Goal: Transaction & Acquisition: Subscribe to service/newsletter

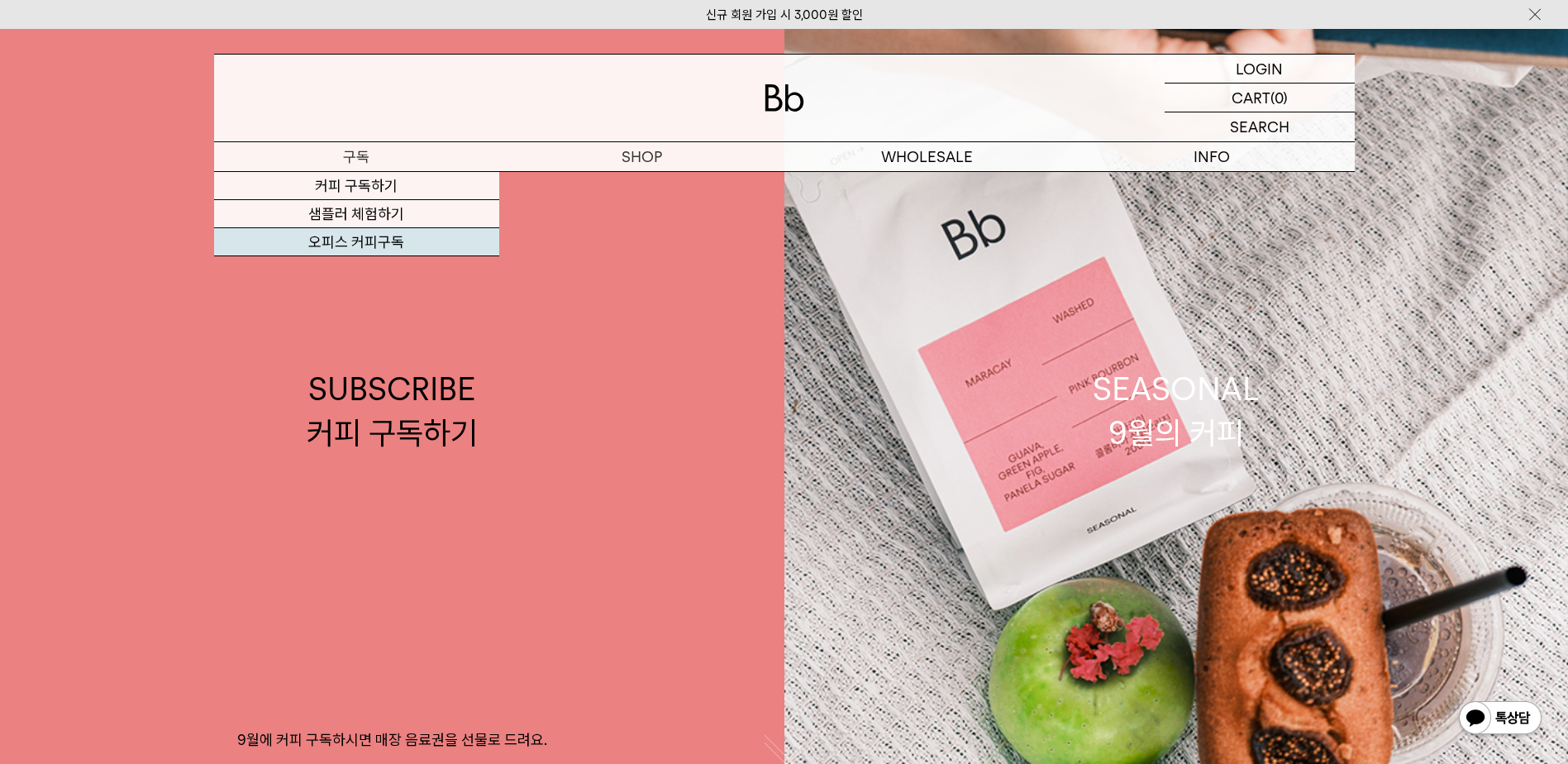
click at [331, 235] on link "오피스 커피구독" at bounding box center [356, 242] width 285 height 28
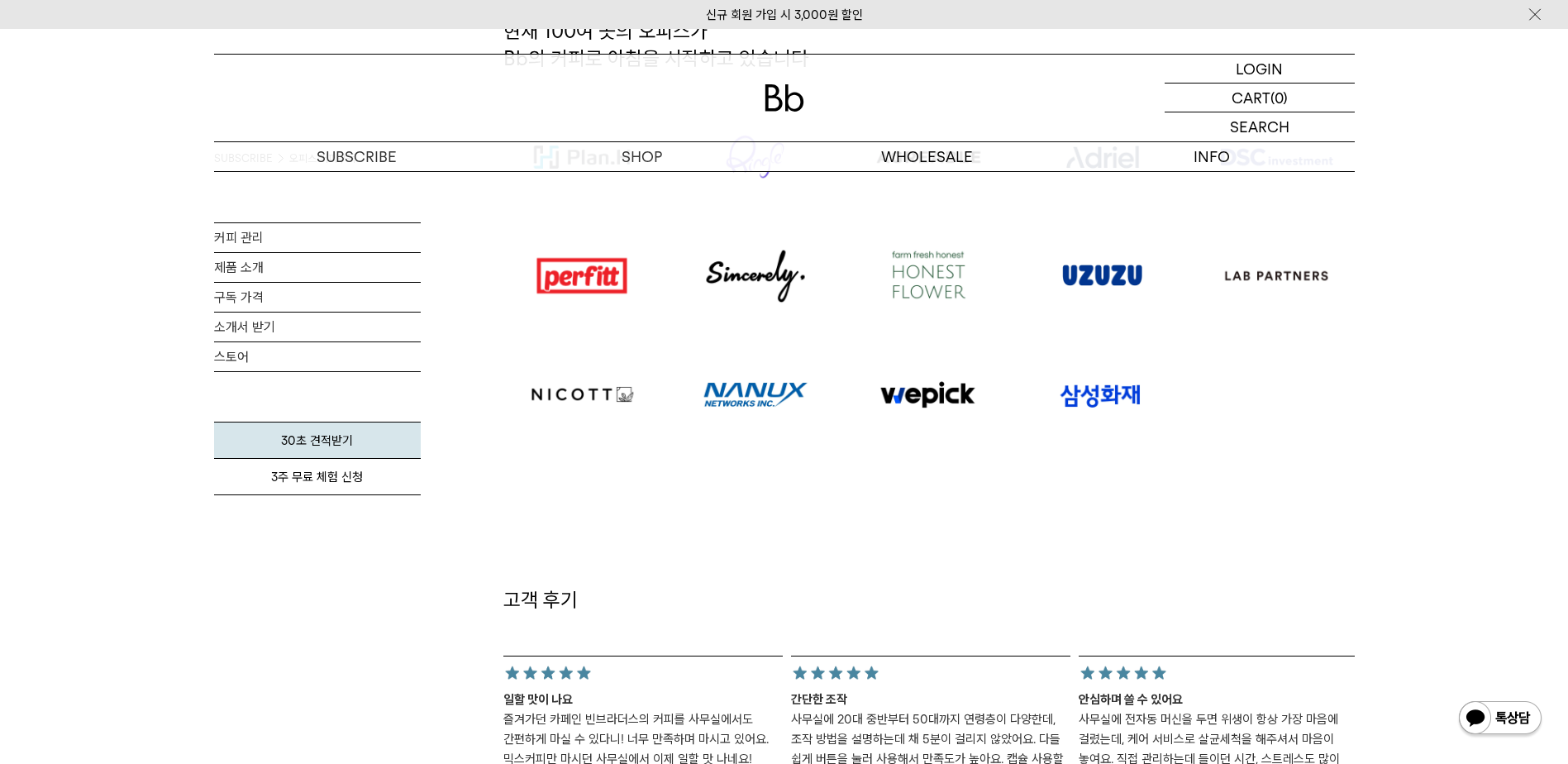
scroll to position [1571, 0]
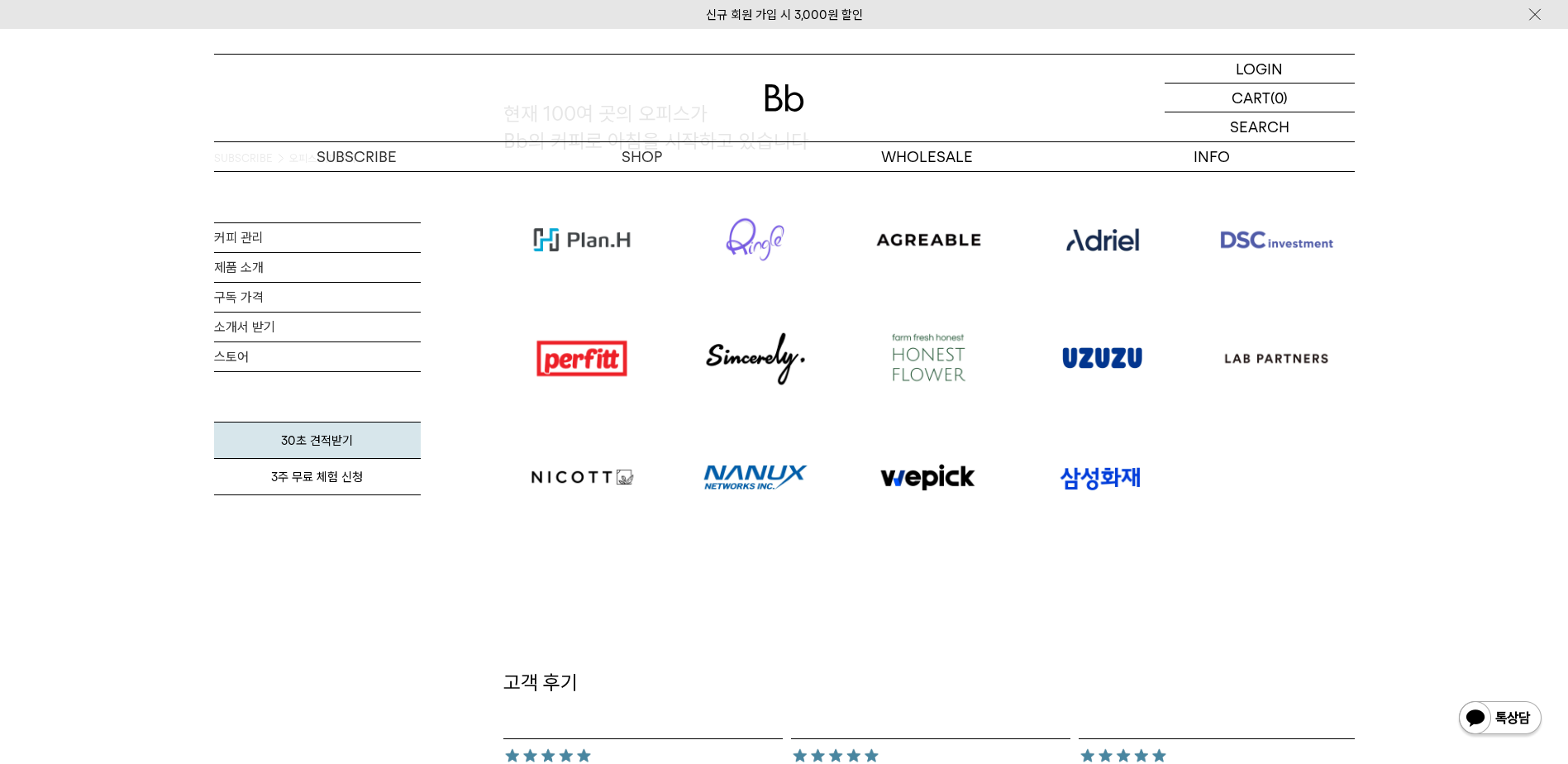
scroll to position [579, 0]
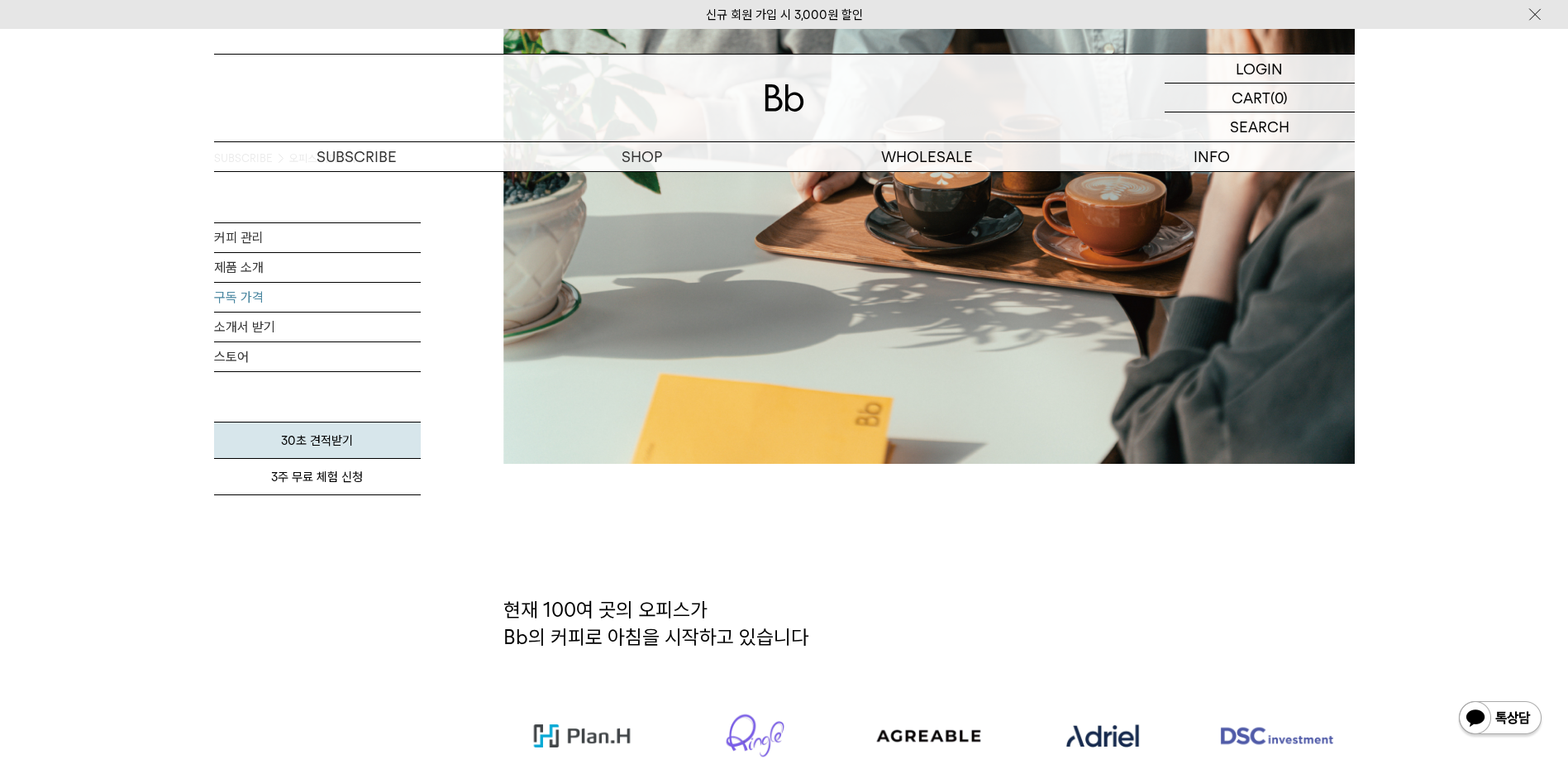
click at [250, 296] on link "구독 가격" at bounding box center [317, 297] width 207 height 29
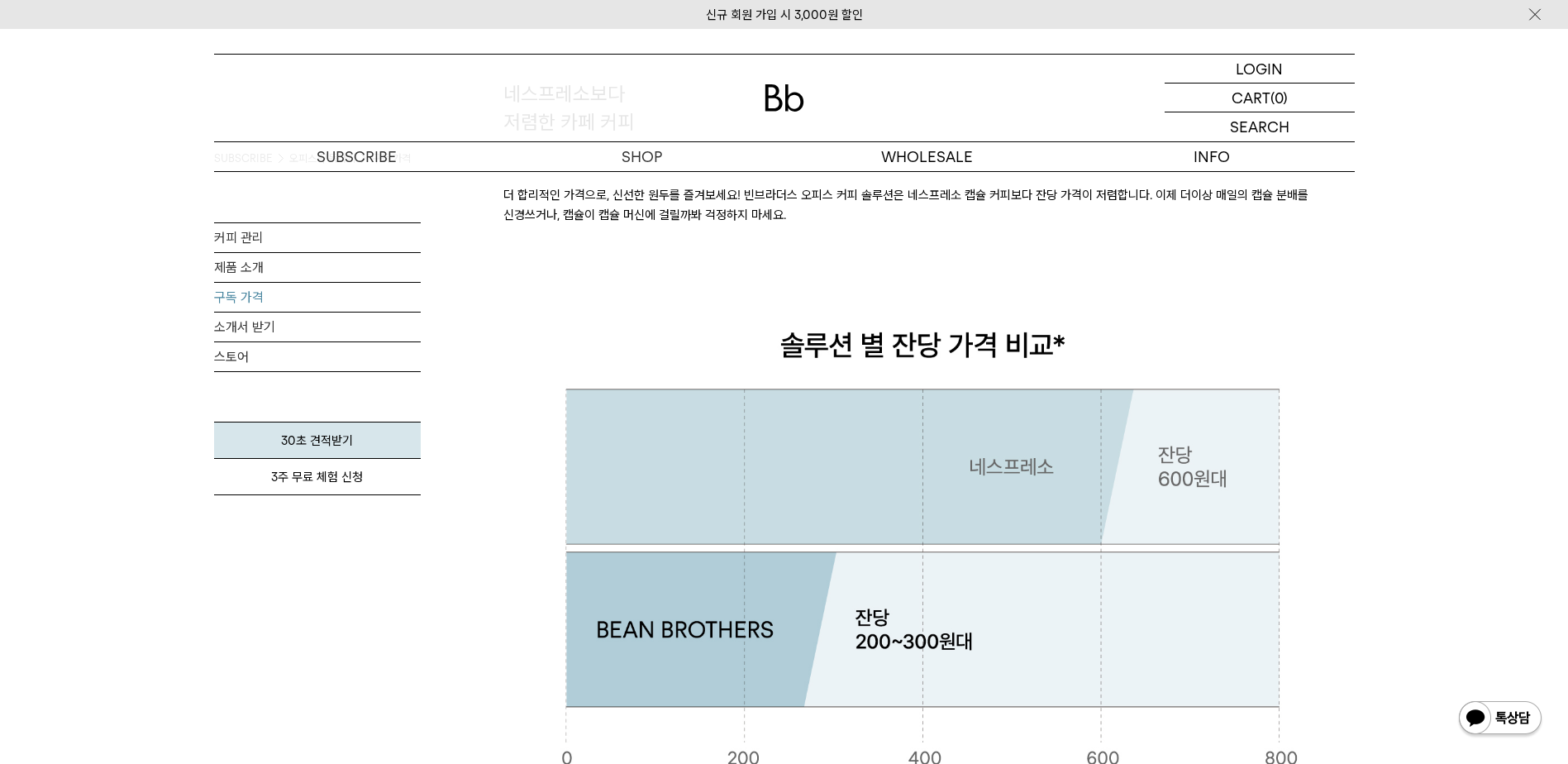
scroll to position [579, 0]
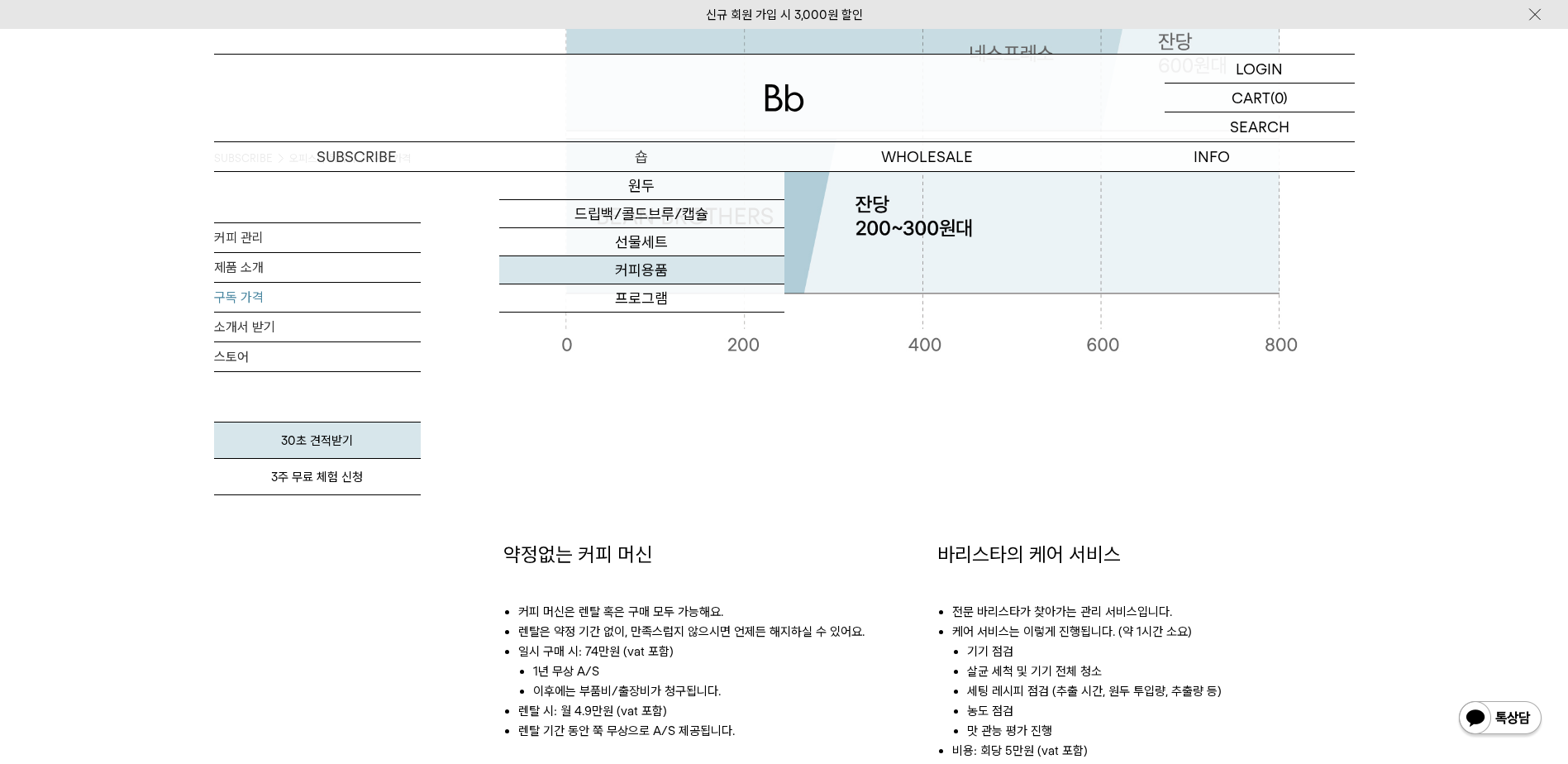
click at [630, 271] on link "커피용품" at bounding box center [642, 270] width 285 height 28
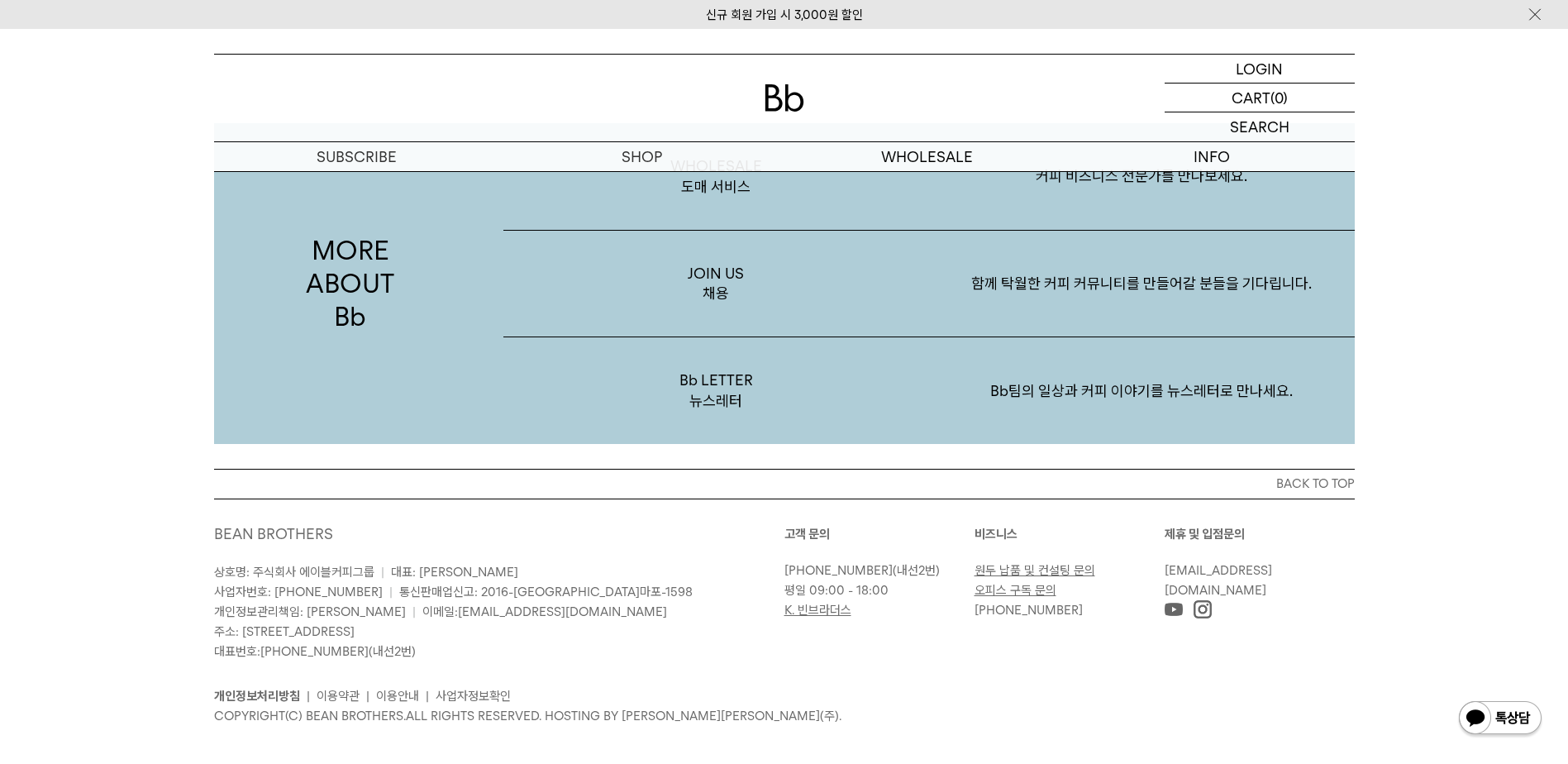
scroll to position [2708, 0]
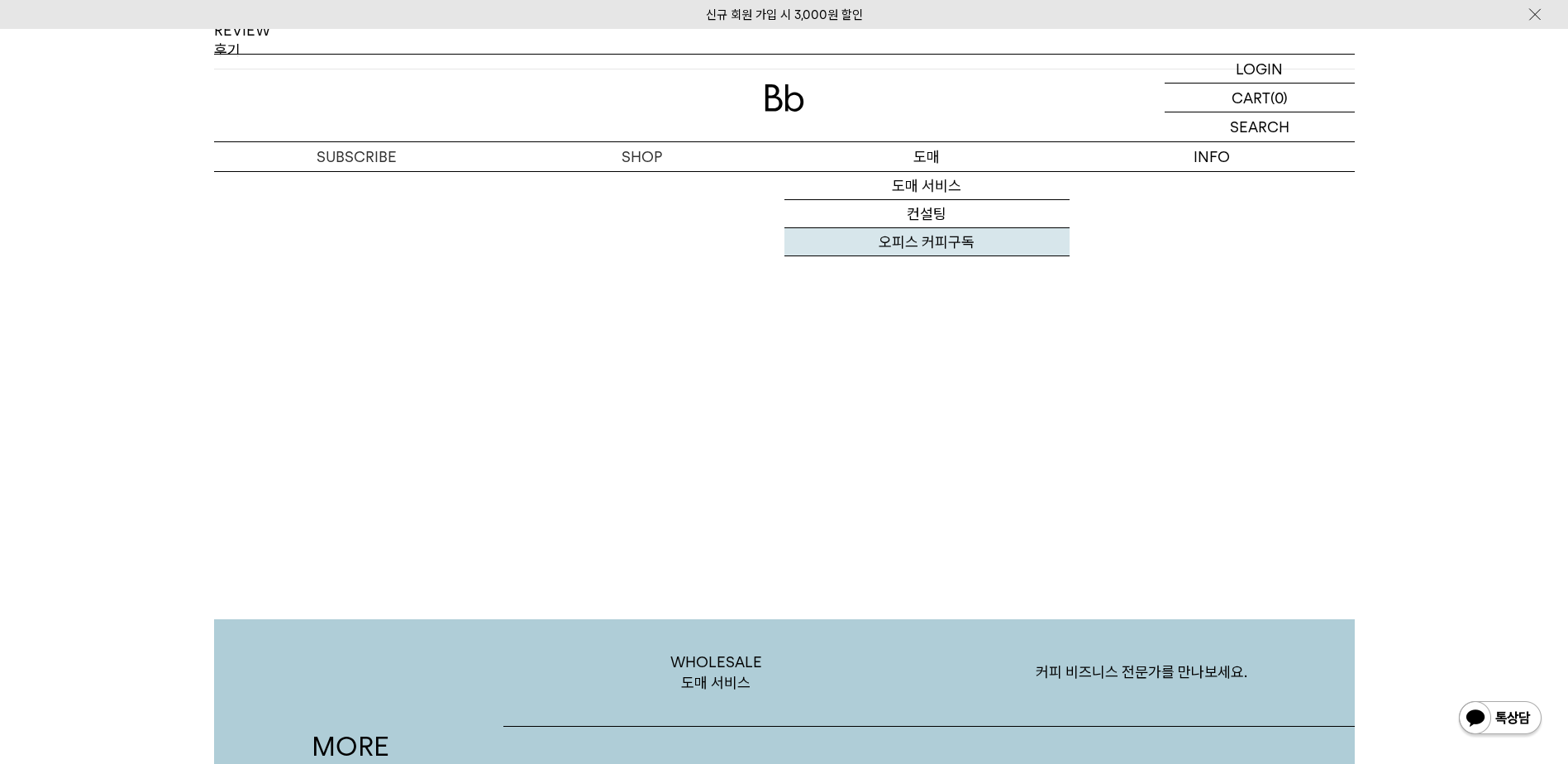
click at [932, 245] on link "오피스 커피구독" at bounding box center [927, 242] width 285 height 28
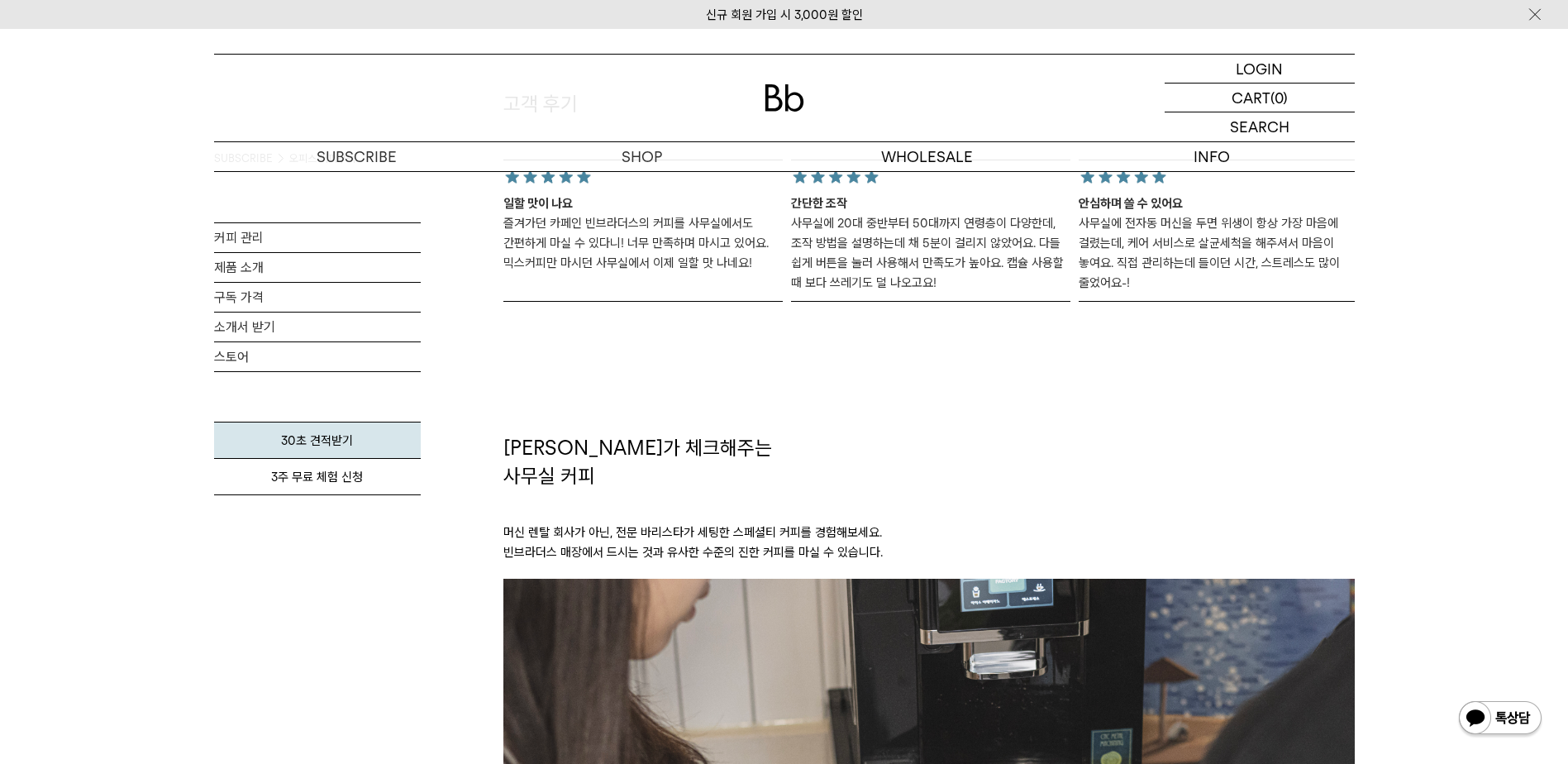
scroll to position [1571, 0]
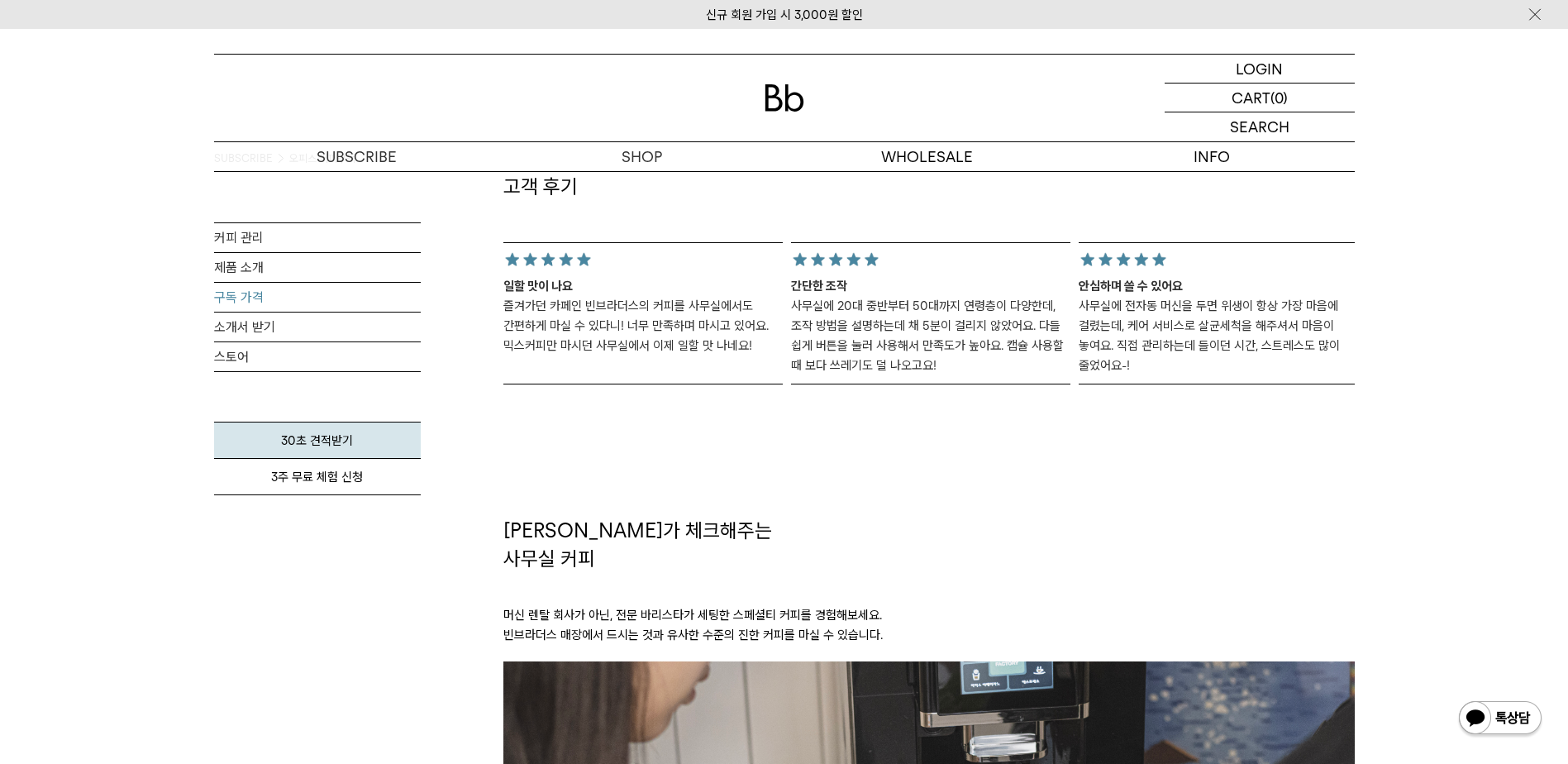
click at [229, 295] on link "구독 가격" at bounding box center [317, 297] width 207 height 29
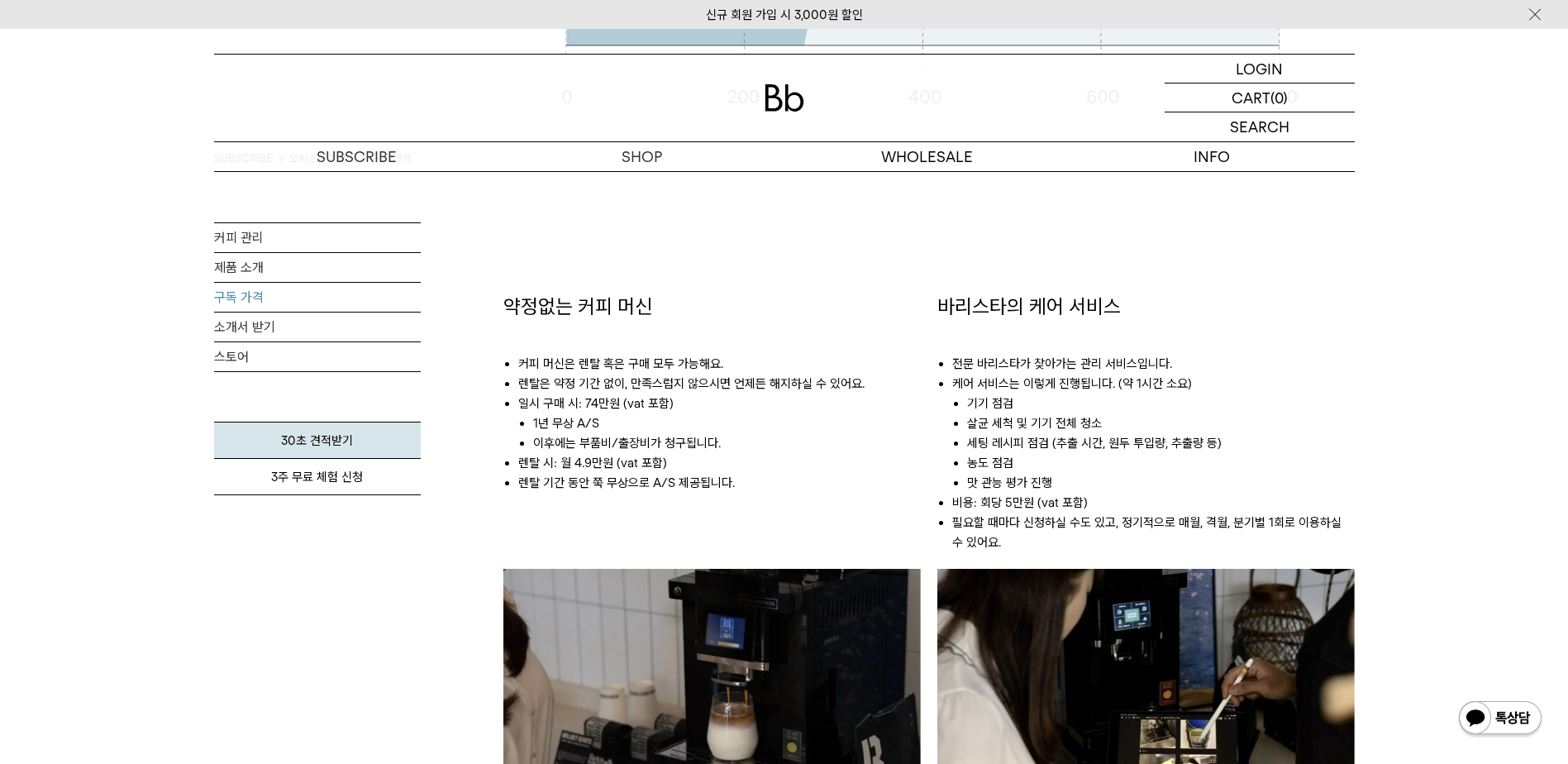
scroll to position [662, 0]
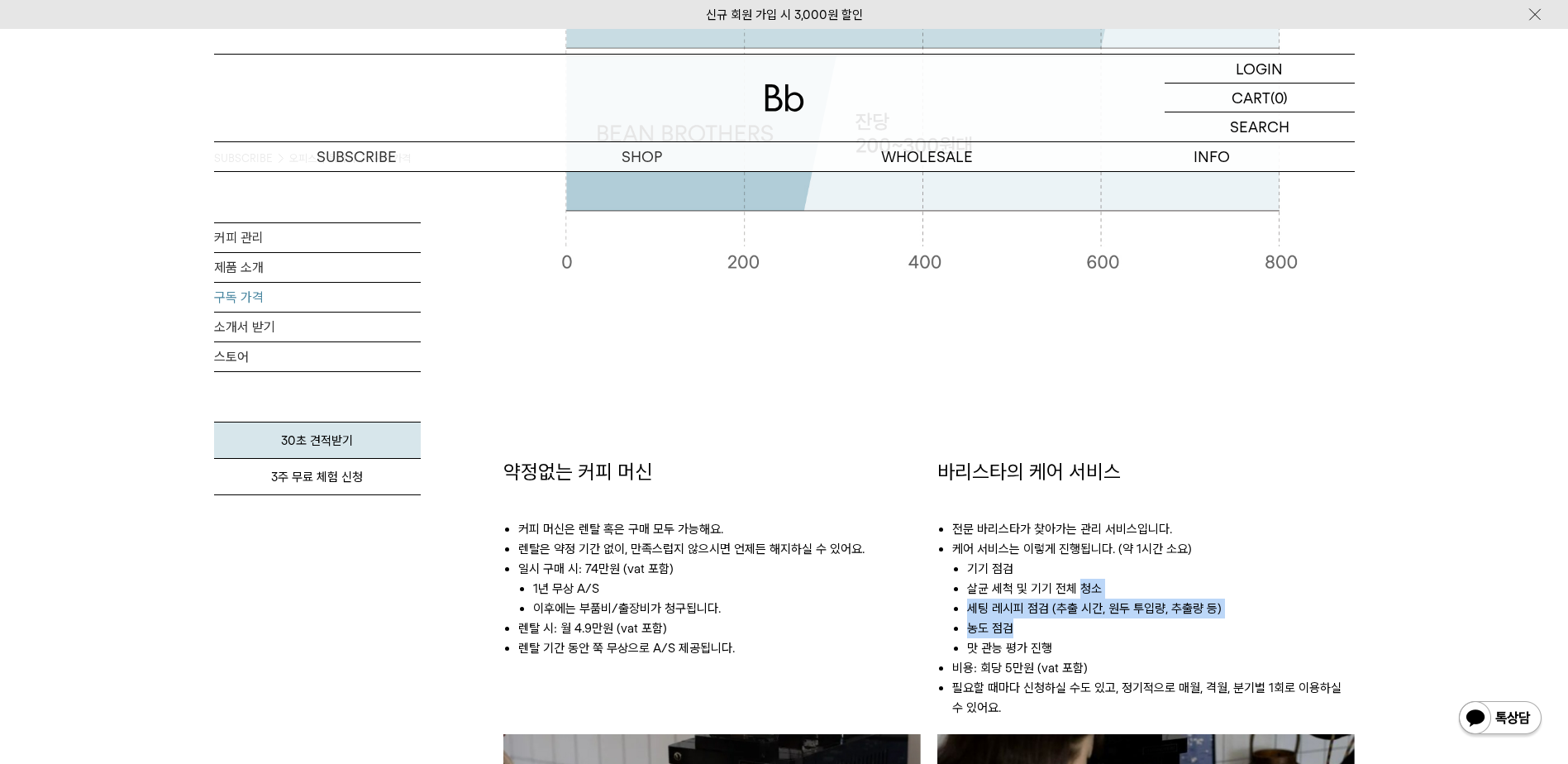
drag, startPoint x: 1080, startPoint y: 591, endPoint x: 1080, endPoint y: 628, distance: 37.0
click at [1080, 628] on ul "기기 점검 살균 세척 및 기기 전체 청소 세팅 레시피 점검 (추출 시간, 원두 투입량, 추출량 등) 농도 점검 맛 관능 평가 진행" at bounding box center [1153, 608] width 403 height 99
click at [758, 721] on div "약정없는 커피 머신 커피 머신은 렌탈 혹은 구매 모두 가능해요. 렌탈은 약정 기간 없이, 만족스럽지 않으시면 언제든 해지하실 수 있어요. 일시…" at bounding box center [712, 763] width 417 height 611
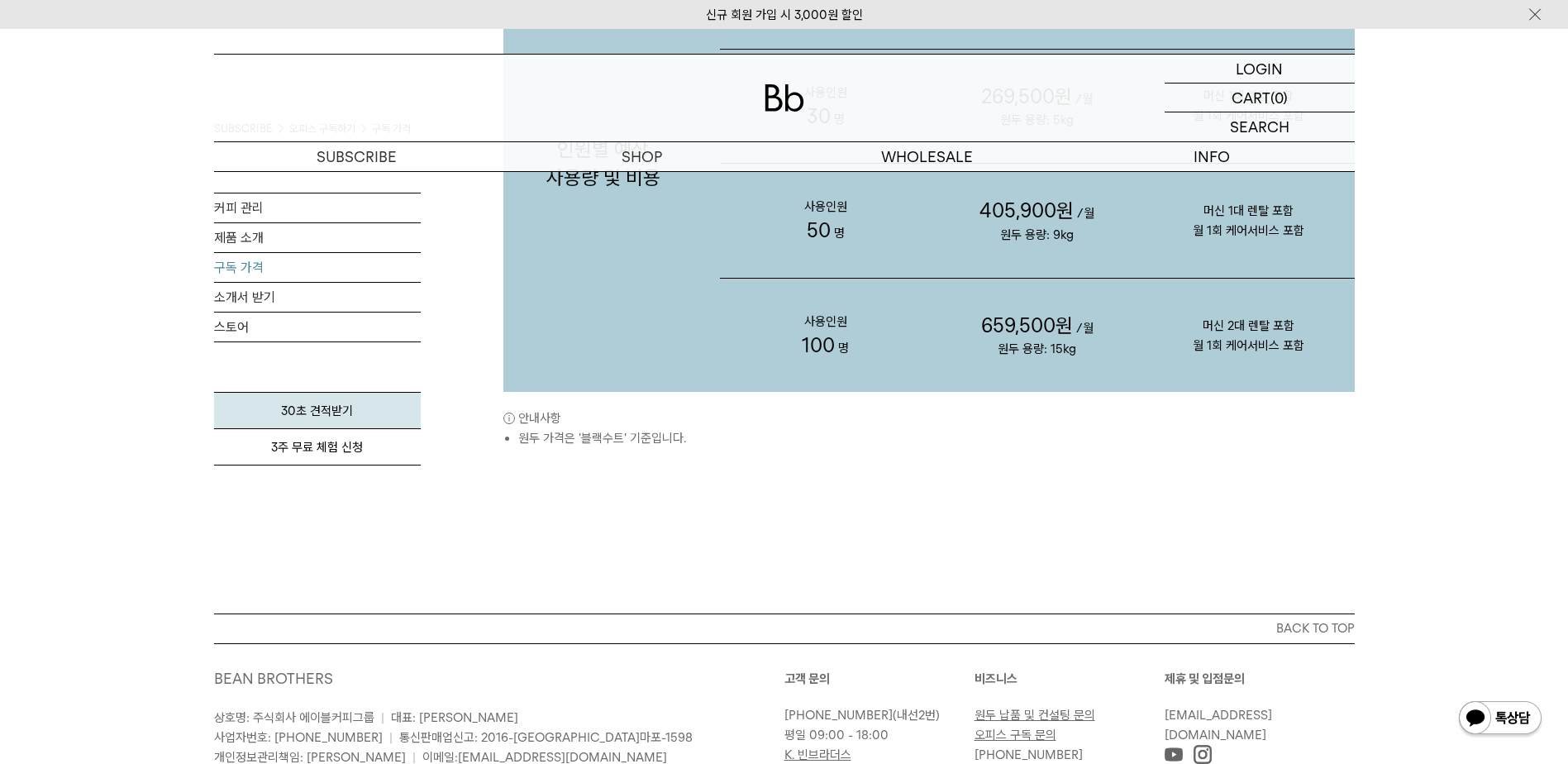
scroll to position [1597, 0]
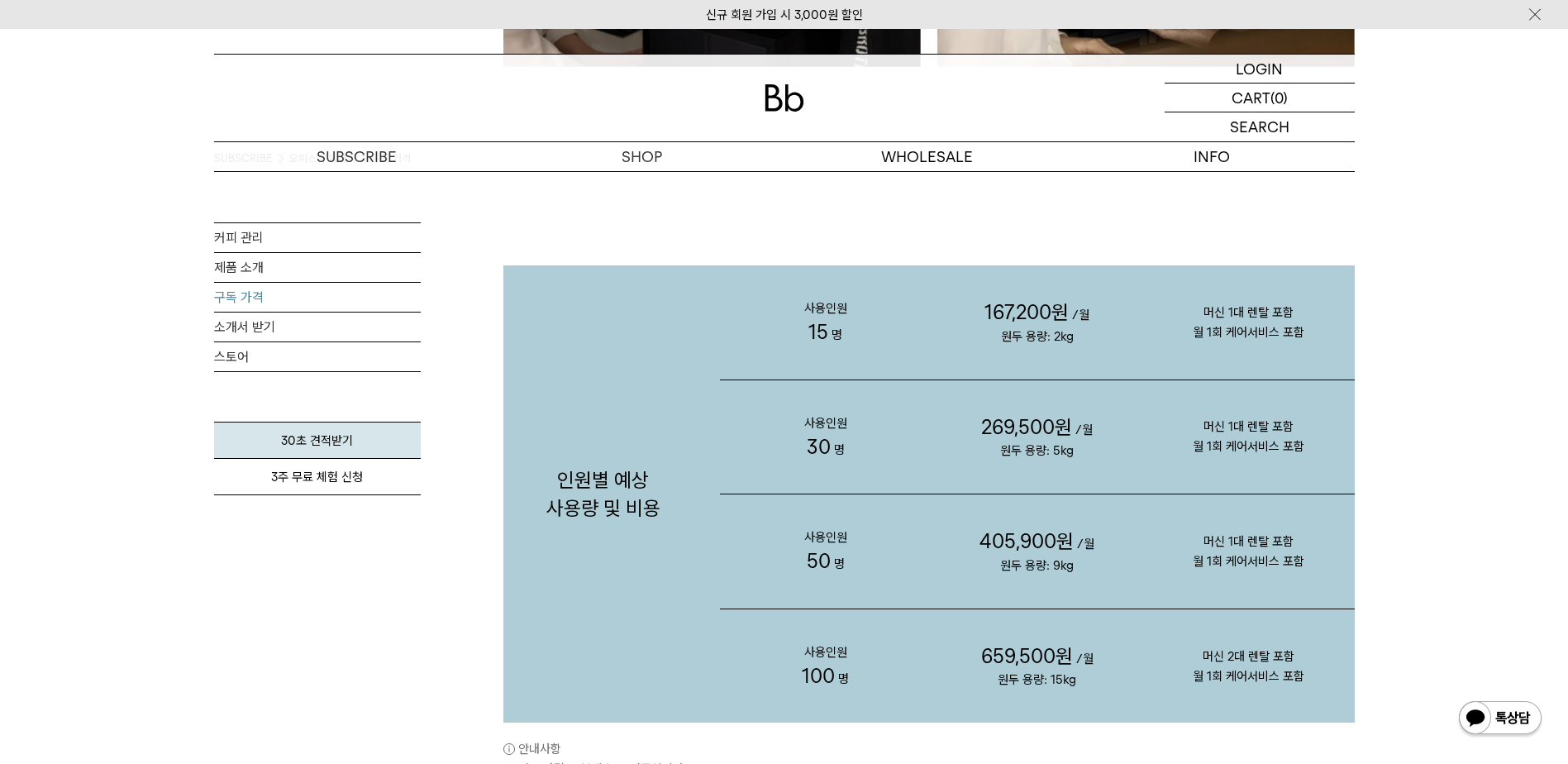
click at [755, 391] on p "사용인원 30 명" at bounding box center [826, 437] width 211 height 114
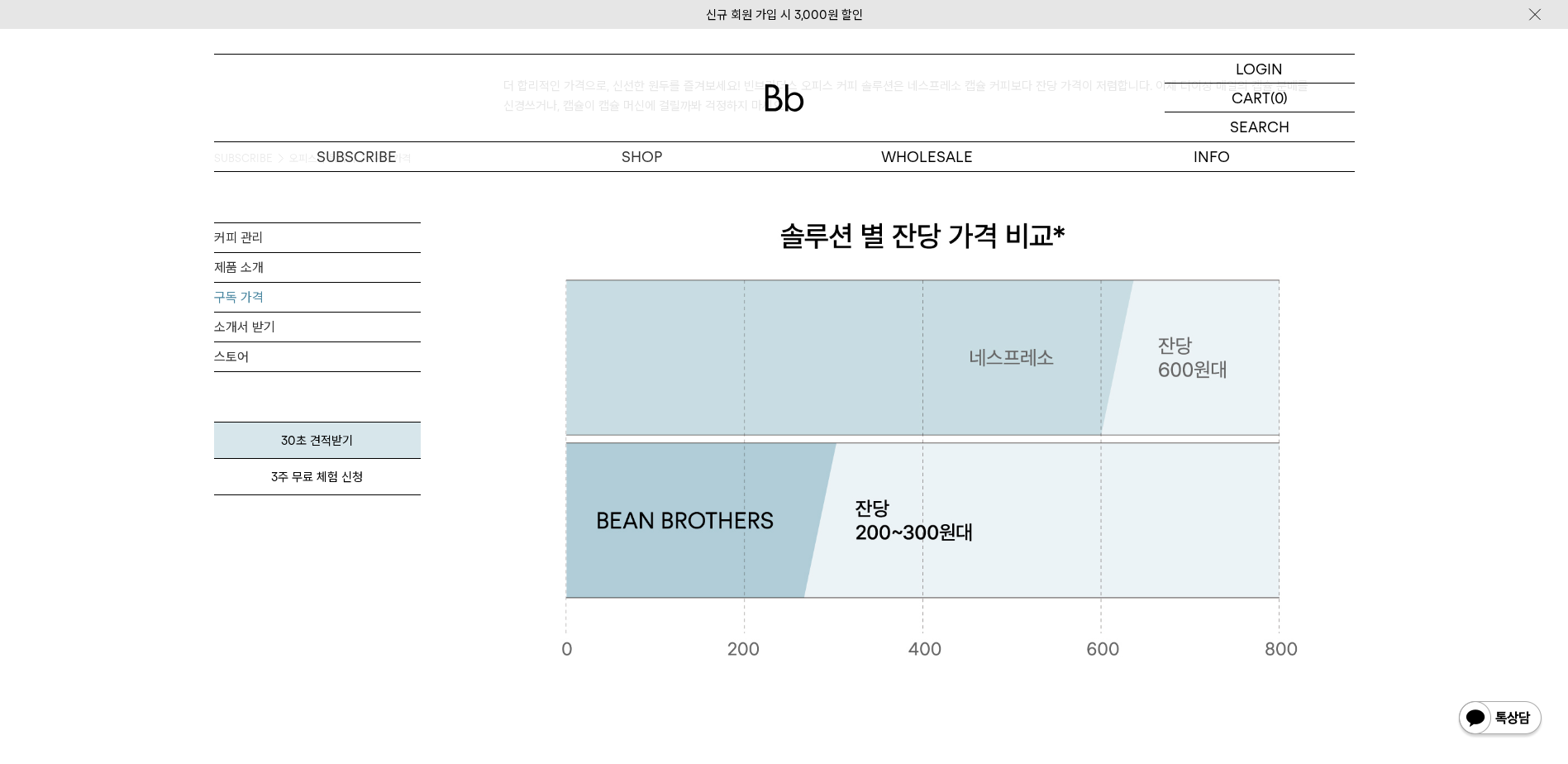
scroll to position [0, 0]
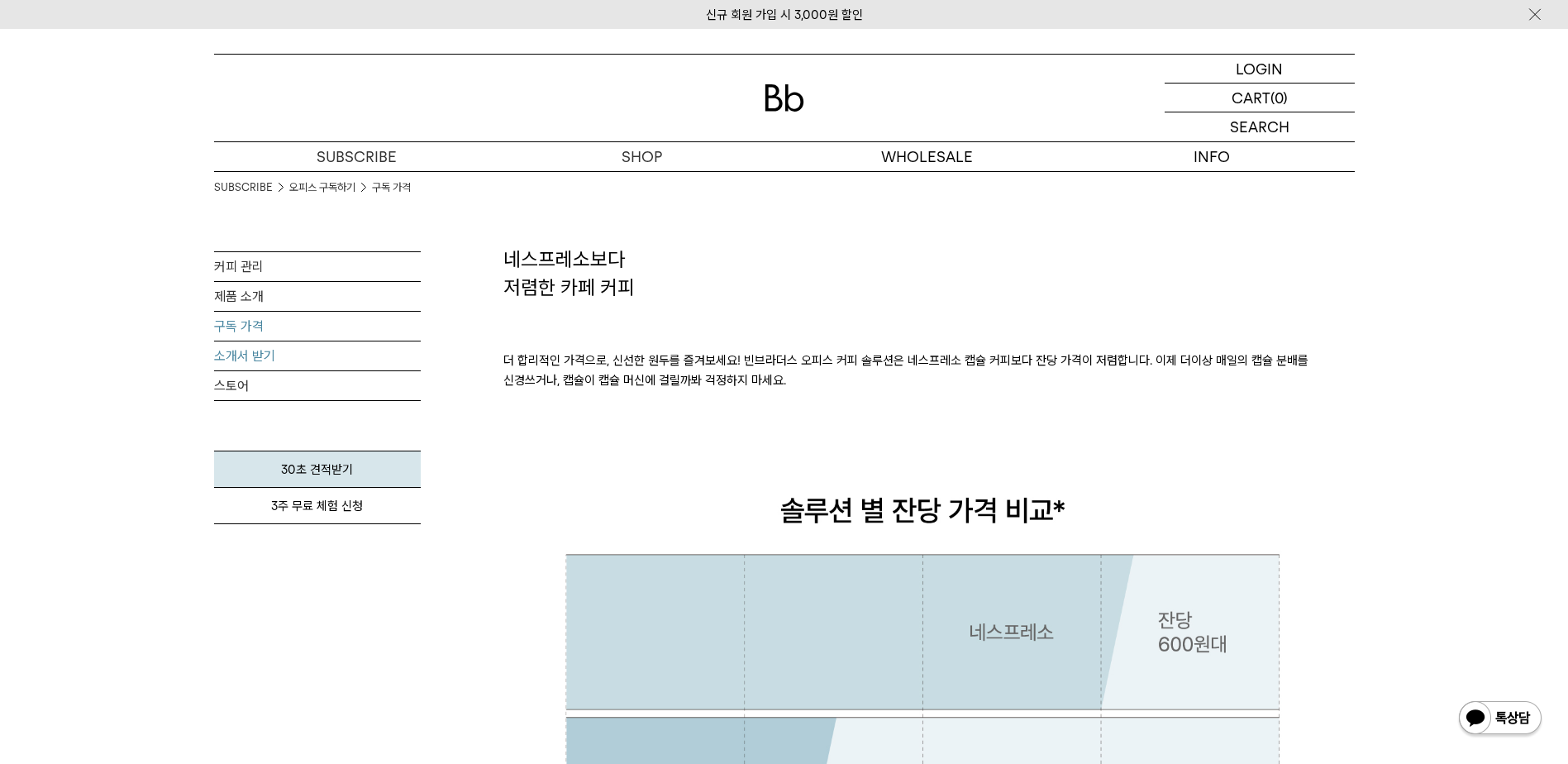
click at [299, 349] on link "소개서 받기" at bounding box center [317, 356] width 207 height 29
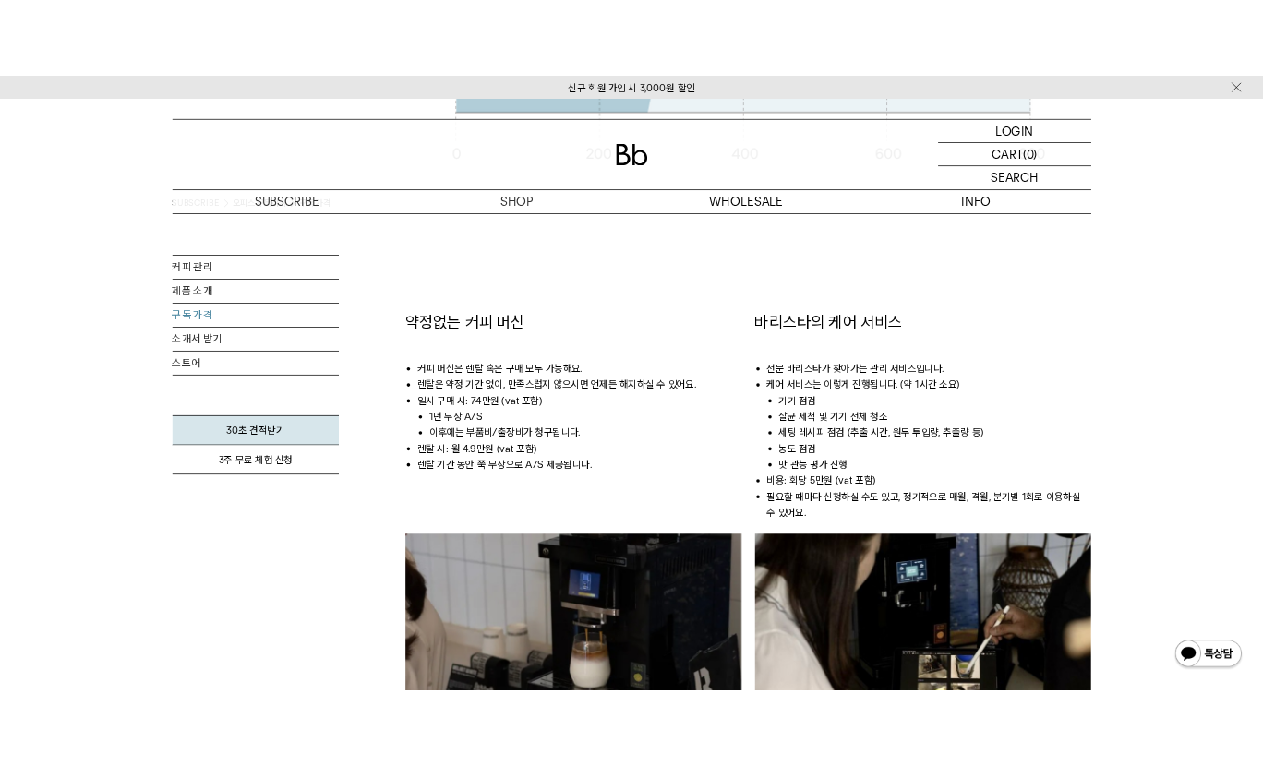
scroll to position [1477, 0]
